Goal: Information Seeking & Learning: Check status

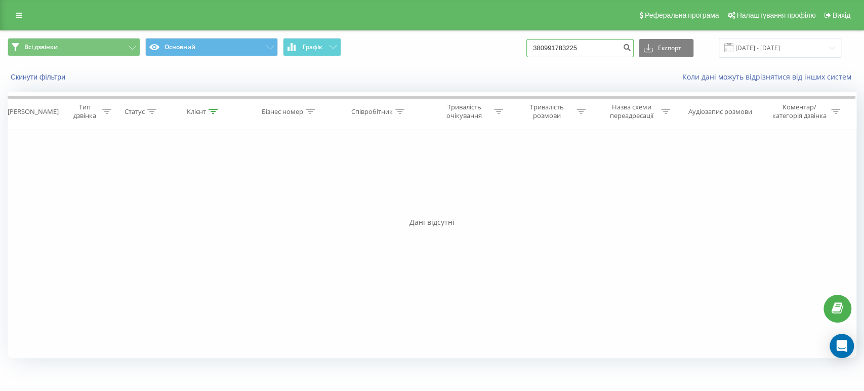
drag, startPoint x: 529, startPoint y: 51, endPoint x: 491, endPoint y: 56, distance: 38.9
click at [492, 56] on div "Всі дзвінки Основний Графік 380991783225 Експорт .csv .xls .xlsx 23.06.2025 - 2…" at bounding box center [432, 48] width 849 height 20
paste input "0661056679"
drag, startPoint x: 536, startPoint y: 42, endPoint x: 541, endPoint y: 40, distance: 5.2
click at [536, 41] on div "Всі дзвінки Основний Графік 0661056679 Експорт .csv .xls .xlsx 23.06.2025 - 23.…" at bounding box center [432, 48] width 849 height 20
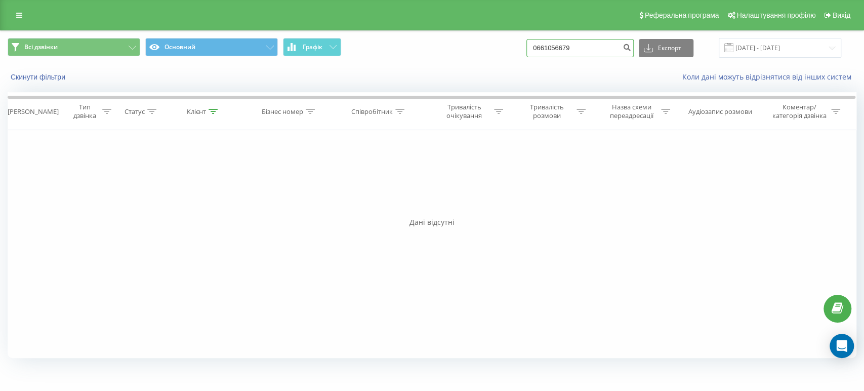
click at [548, 44] on input "0661056679" at bounding box center [579, 48] width 107 height 18
type input "380661056679"
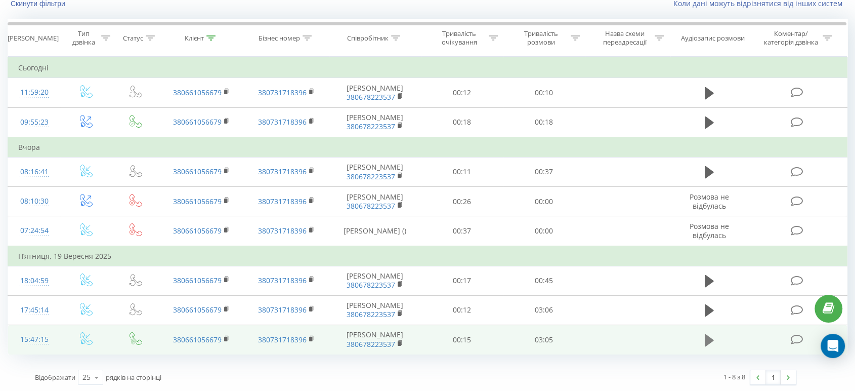
click at [706, 338] on icon at bounding box center [709, 340] width 9 height 12
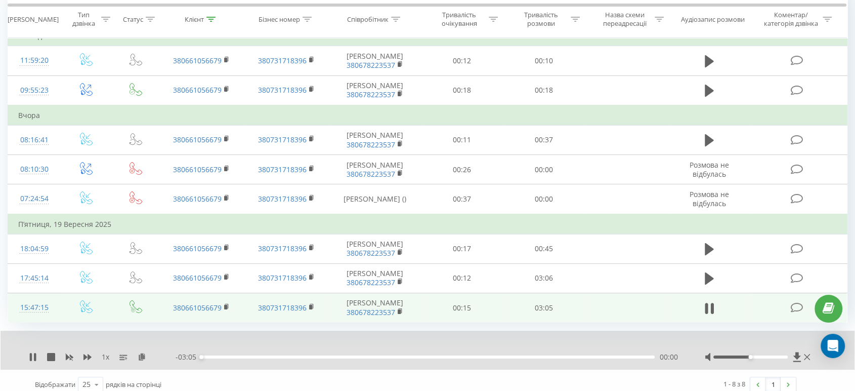
scroll to position [113, 0]
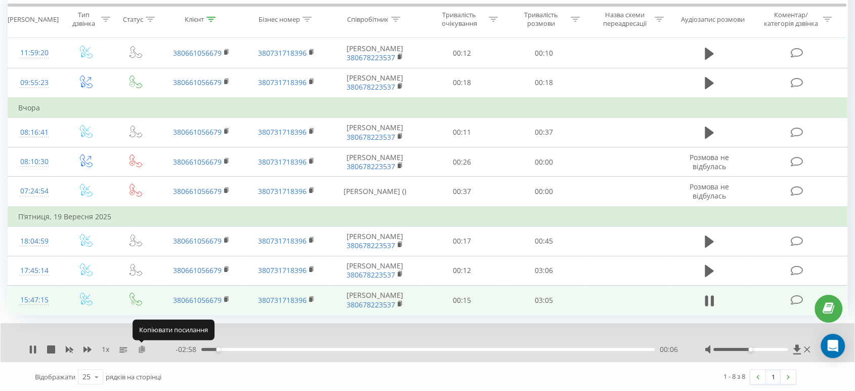
click at [142, 347] on icon at bounding box center [142, 348] width 9 height 7
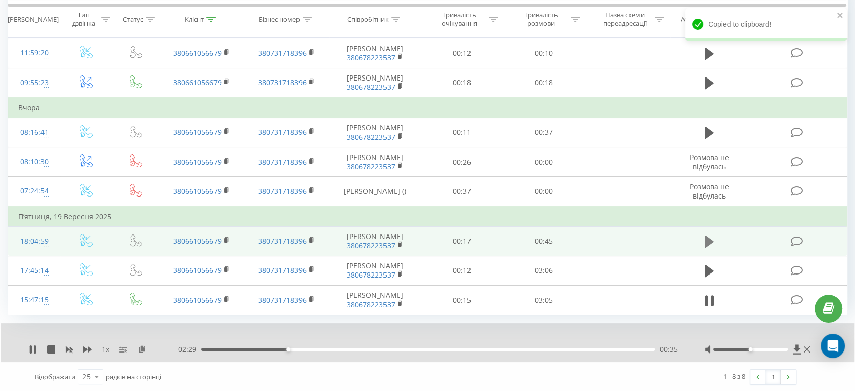
click at [709, 240] on icon at bounding box center [709, 241] width 9 height 12
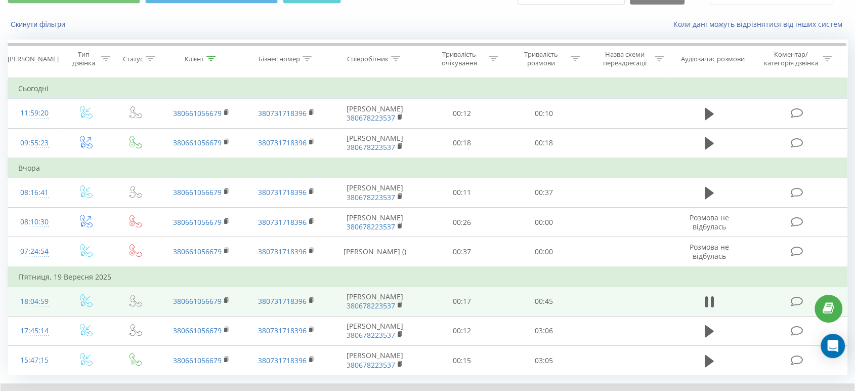
scroll to position [0, 0]
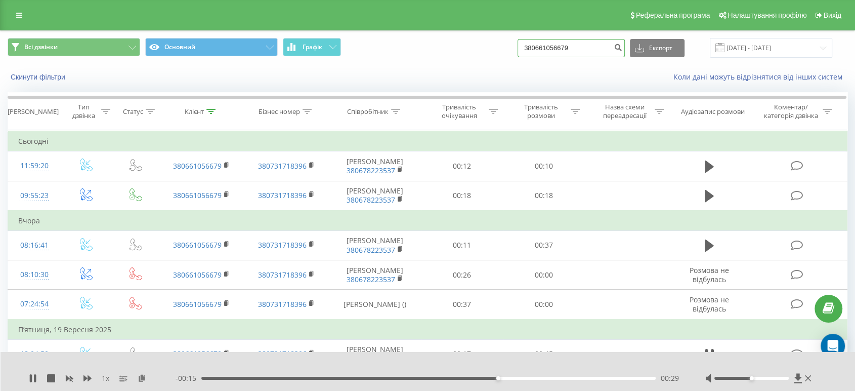
drag, startPoint x: 598, startPoint y: 45, endPoint x: 513, endPoint y: 54, distance: 85.5
click at [513, 54] on div "Всі дзвінки Основний Графік 380661056679 Експорт .csv .xls .xlsx [DATE] - [DATE]" at bounding box center [428, 48] width 840 height 20
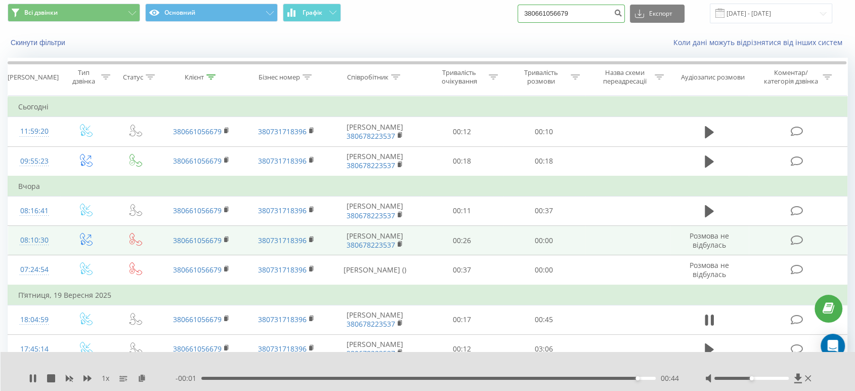
scroll to position [73, 0]
